Goal: Information Seeking & Learning: Learn about a topic

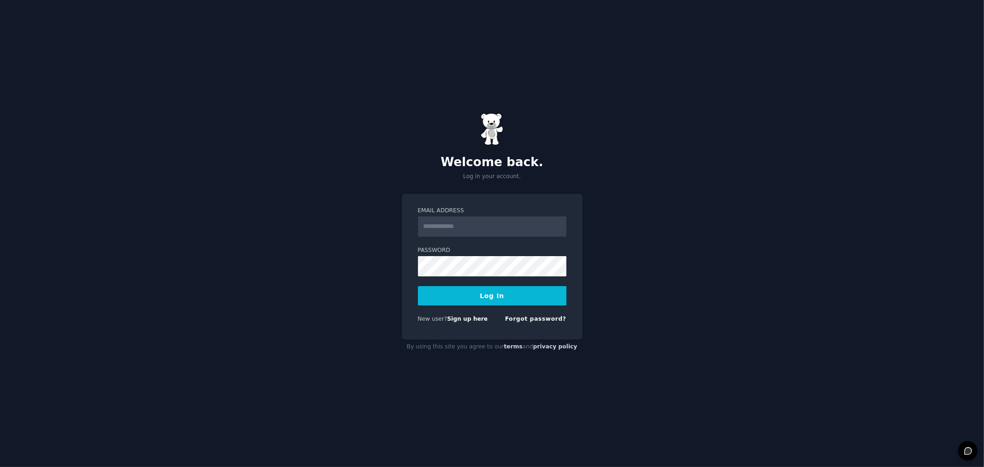
click at [0, 466] on com-1password-button at bounding box center [0, 467] width 0 height 0
type input "**********"
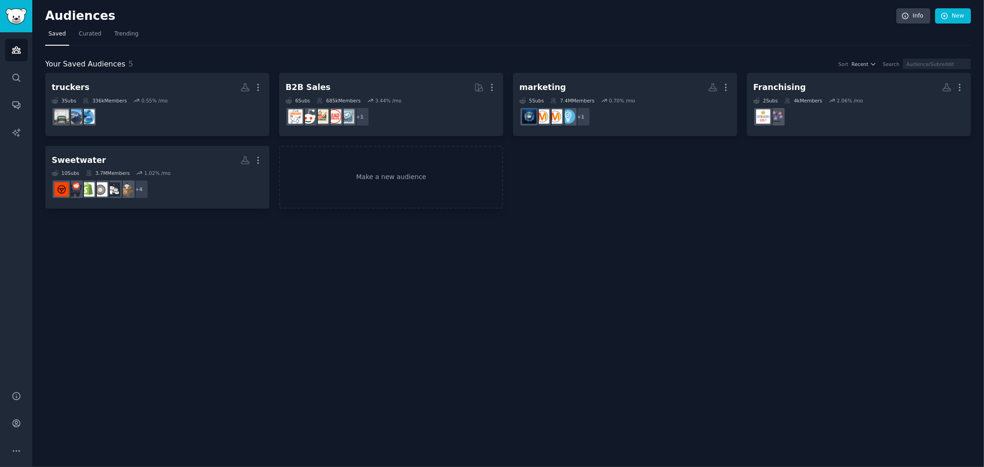
click at [188, 159] on h2 "Sweetwater More" at bounding box center [157, 160] width 211 height 16
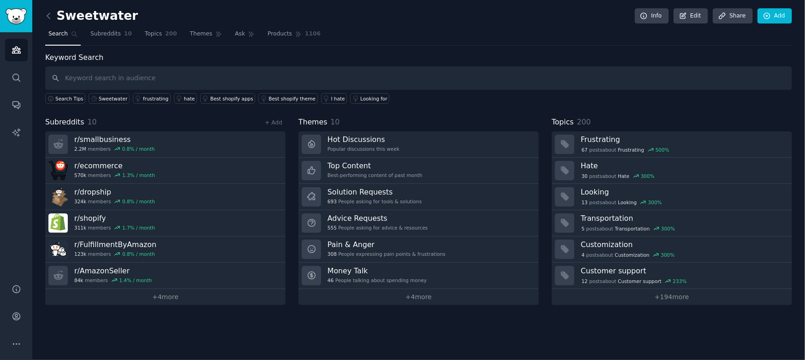
click at [445, 173] on link "Top Content Best-performing content of past month" at bounding box center [418, 171] width 240 height 26
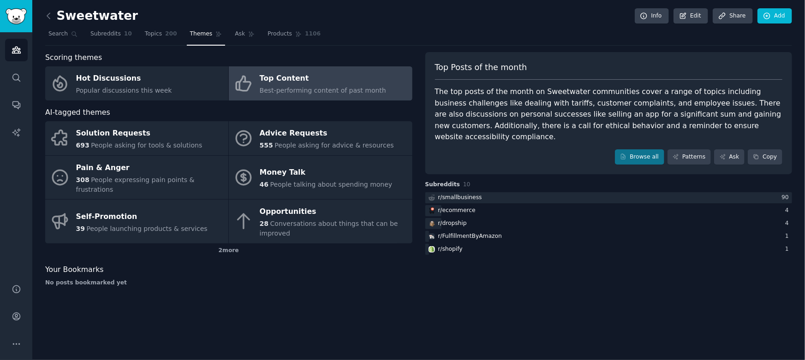
click at [477, 205] on div "r/ ecommerce" at bounding box center [608, 211] width 367 height 12
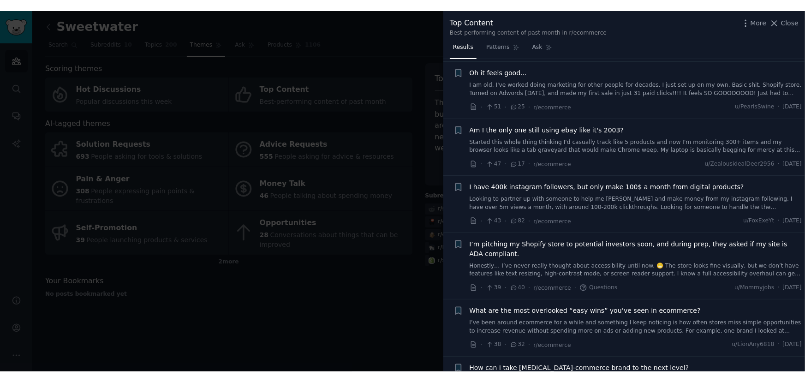
scroll to position [167, 0]
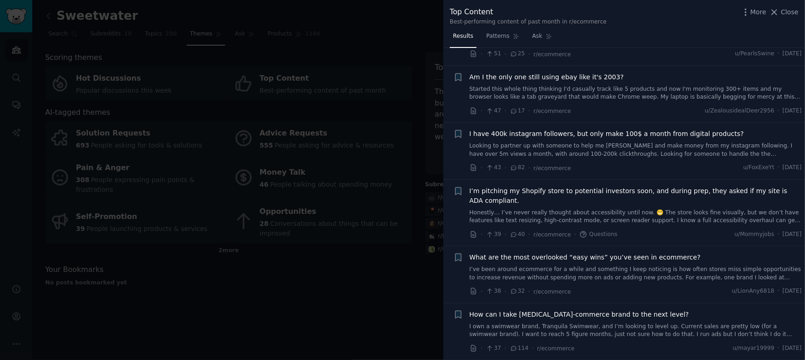
click at [784, 14] on span "Close" at bounding box center [790, 12] width 18 height 10
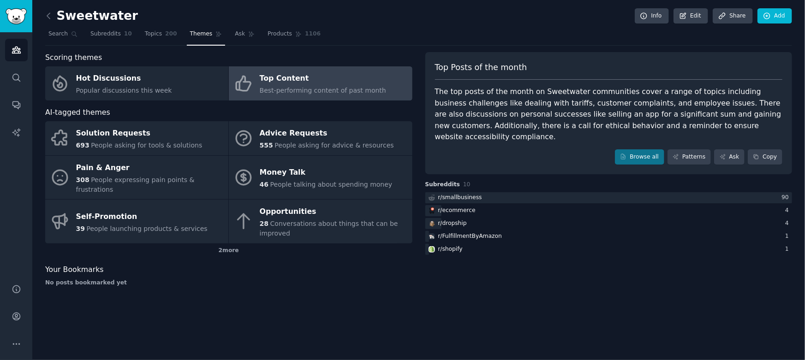
click at [48, 18] on icon at bounding box center [49, 16] width 10 height 10
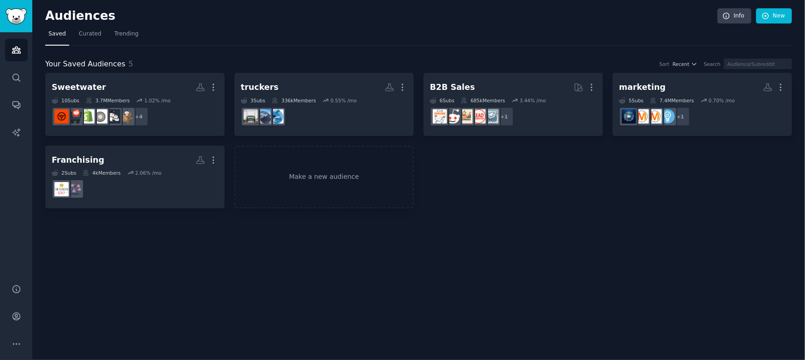
click at [197, 118] on dd "+ 4" at bounding box center [135, 117] width 167 height 26
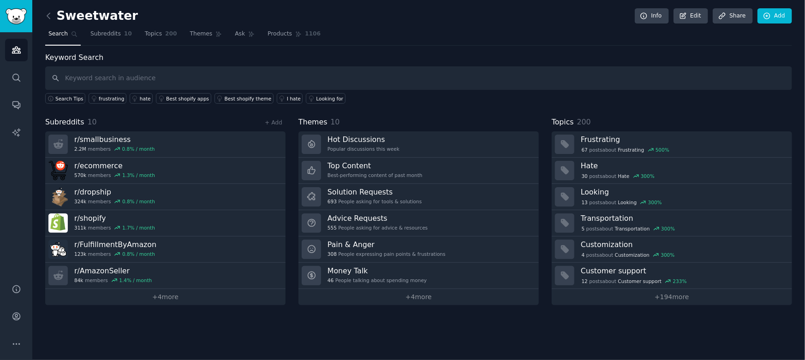
click at [47, 18] on icon at bounding box center [49, 16] width 10 height 10
